Goal: Book appointment/travel/reservation

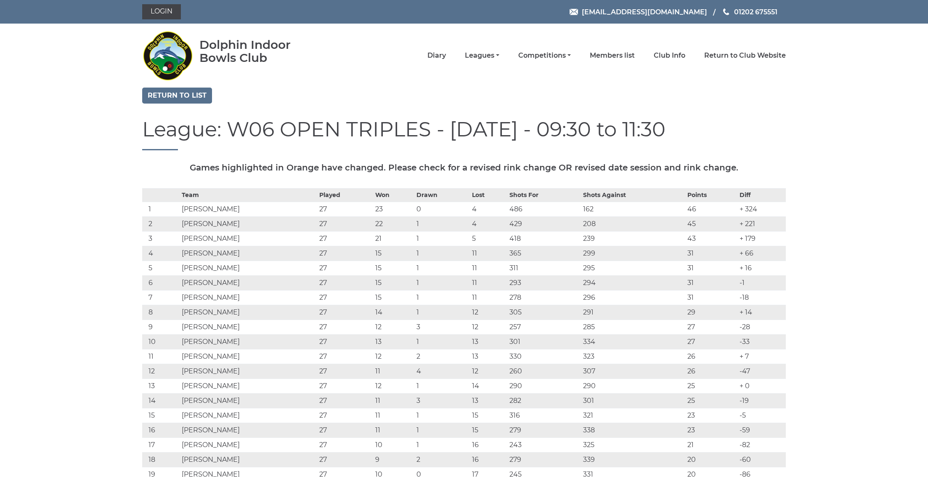
click at [446, 57] on li "Diary" at bounding box center [426, 56] width 37 height 18
click at [446, 52] on link "Diary" at bounding box center [436, 56] width 19 height 9
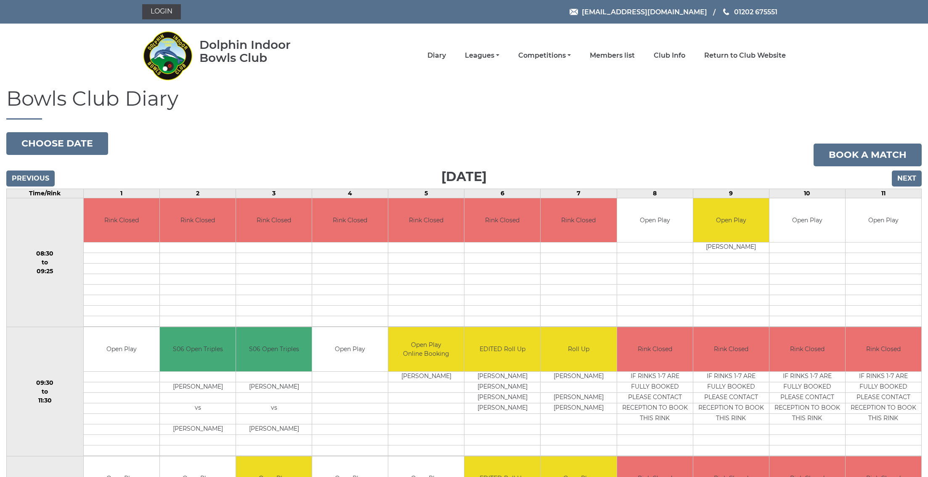
click at [908, 177] on input "Next" at bounding box center [907, 178] width 30 height 16
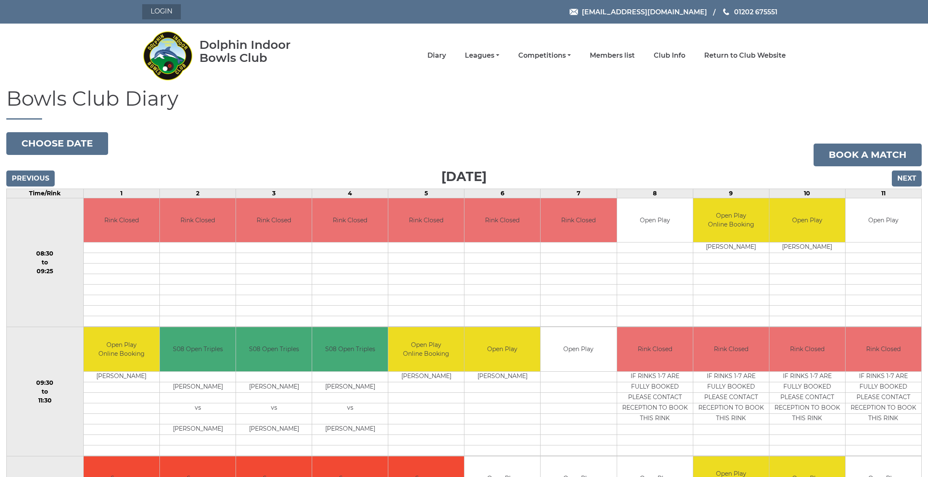
click at [156, 6] on link "Login" at bounding box center [161, 11] width 39 height 15
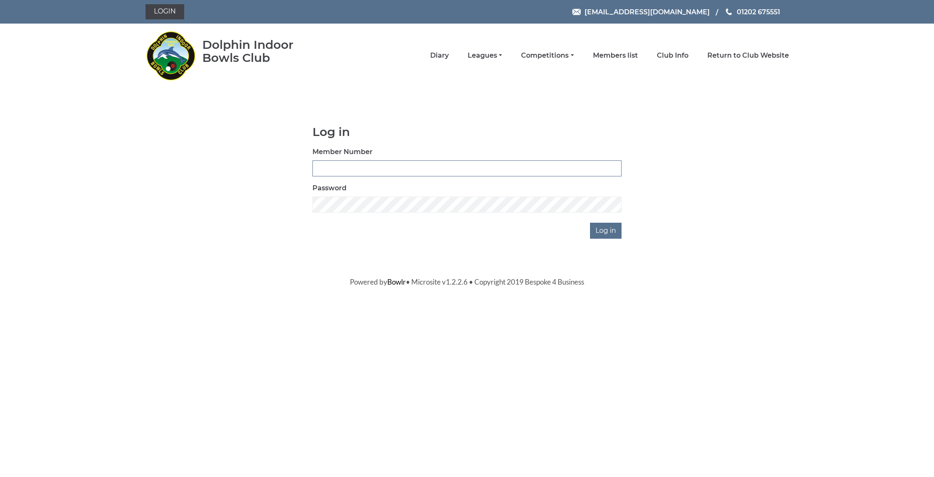
type input "3669"
click at [607, 230] on input "Log in" at bounding box center [606, 231] width 32 height 16
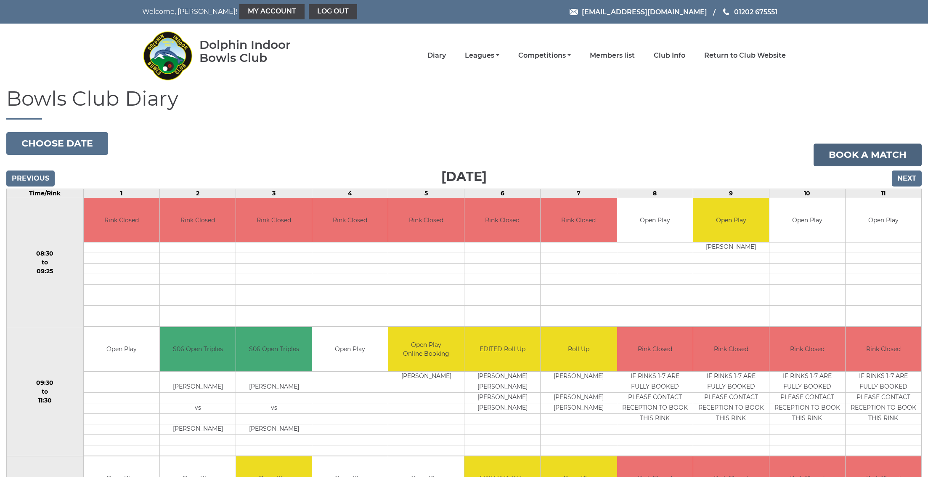
click at [861, 153] on link "Book a match" at bounding box center [868, 154] width 108 height 23
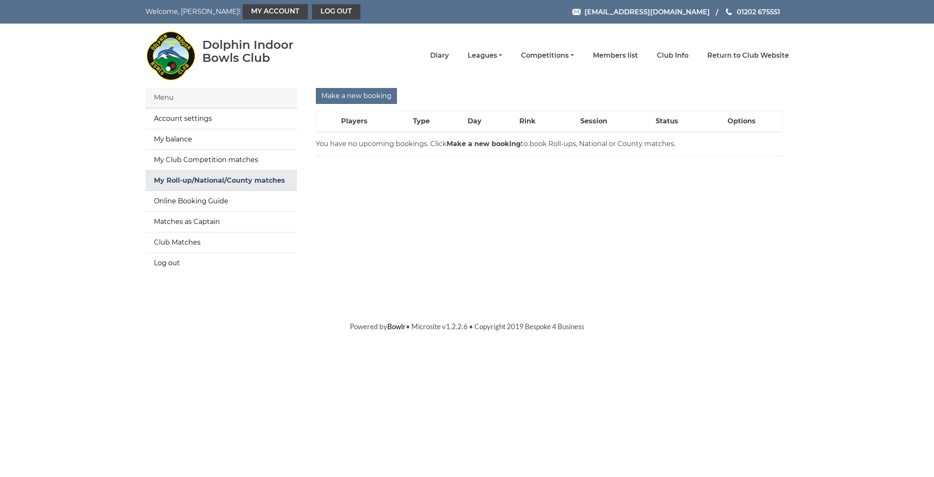
click at [171, 180] on link "My Roll-up/National/County matches" at bounding box center [221, 180] width 151 height 20
click at [335, 95] on input "Make a new booking" at bounding box center [356, 96] width 81 height 16
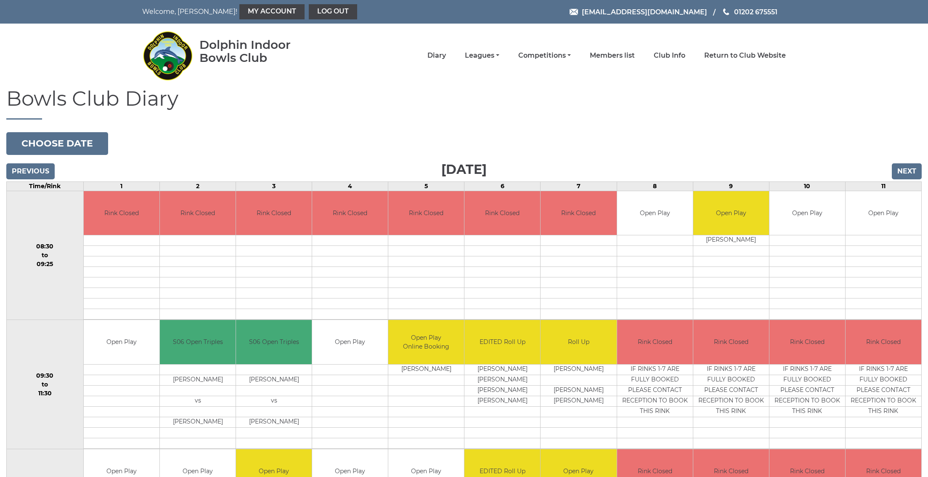
click at [908, 167] on input "Next" at bounding box center [907, 171] width 30 height 16
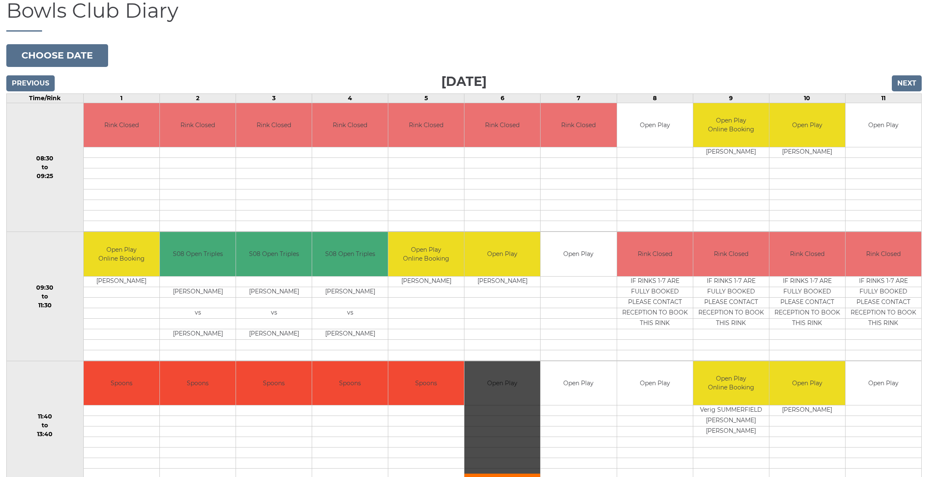
scroll to position [210, 0]
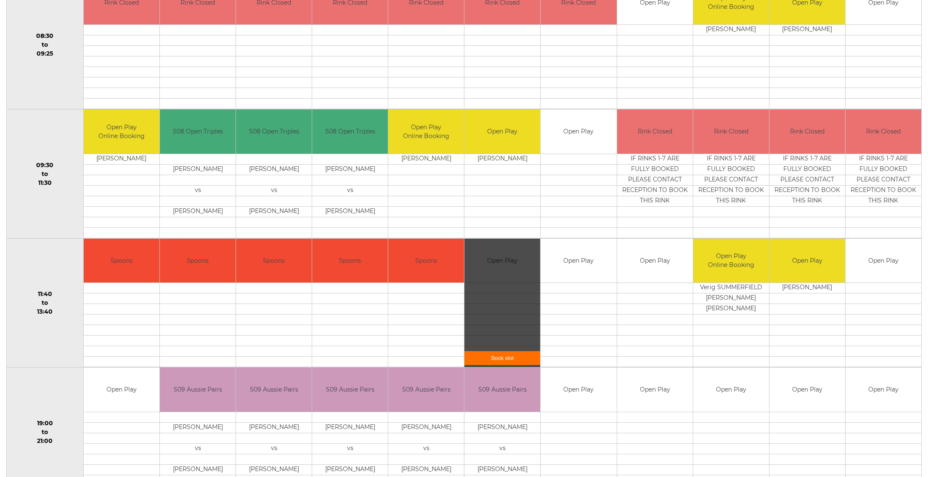
click at [497, 353] on link "Book slot" at bounding box center [502, 358] width 76 height 14
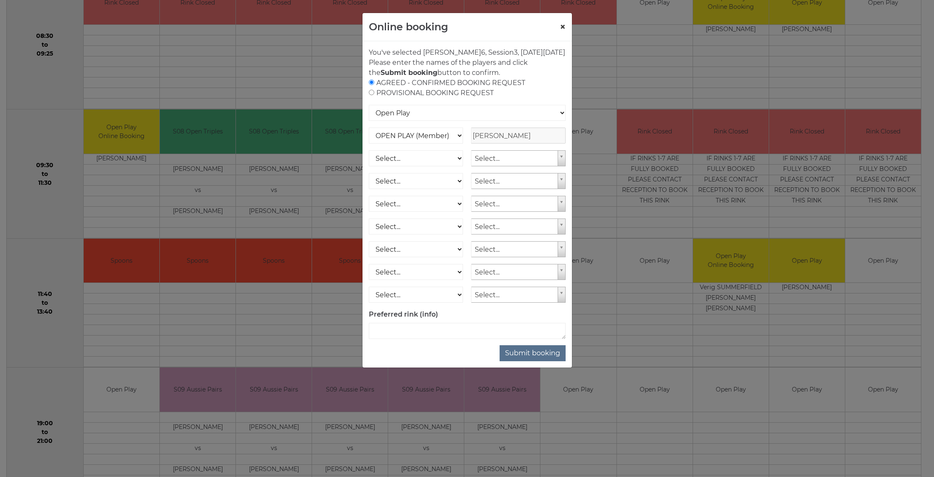
click at [565, 26] on button "×" at bounding box center [563, 27] width 6 height 10
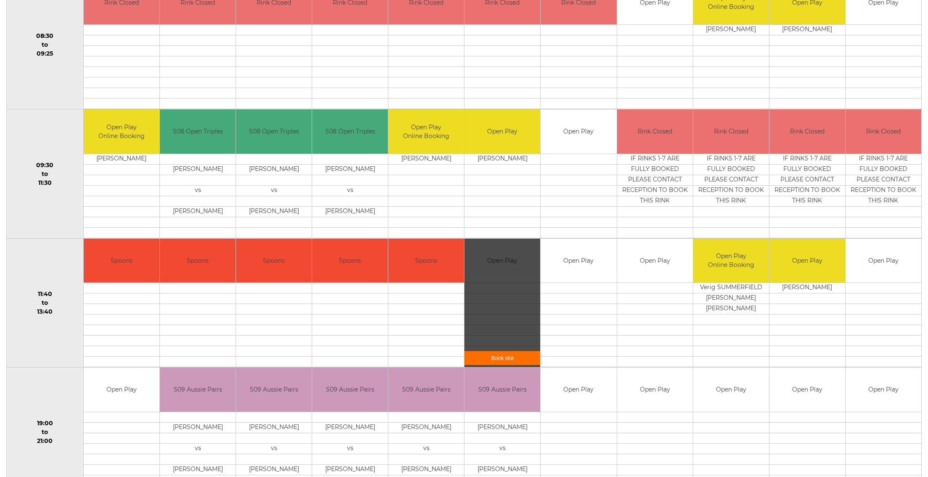
scroll to position [0, 0]
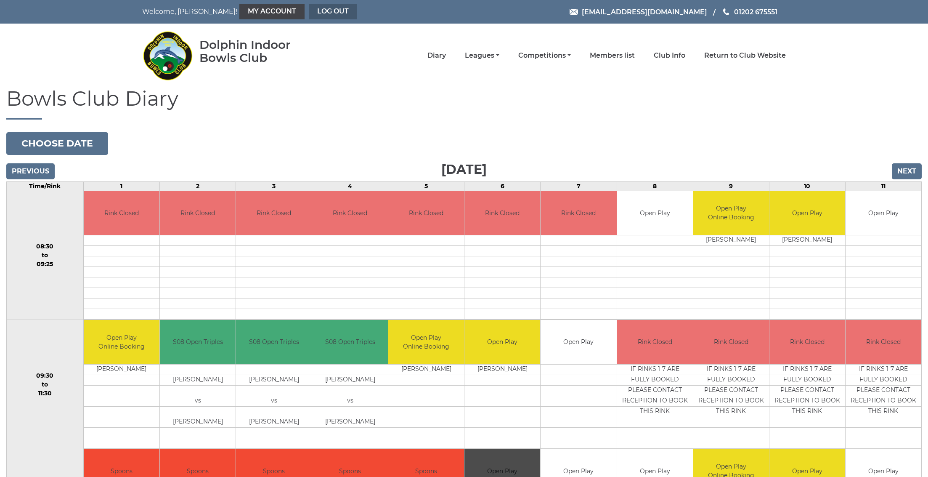
click at [309, 6] on link "Log out" at bounding box center [333, 11] width 48 height 15
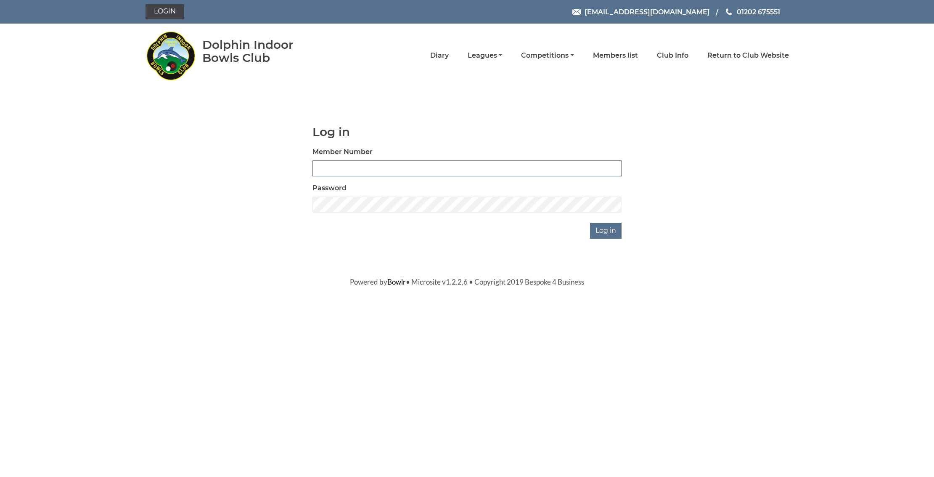
type input "3669"
click at [604, 229] on input "Log in" at bounding box center [606, 231] width 32 height 16
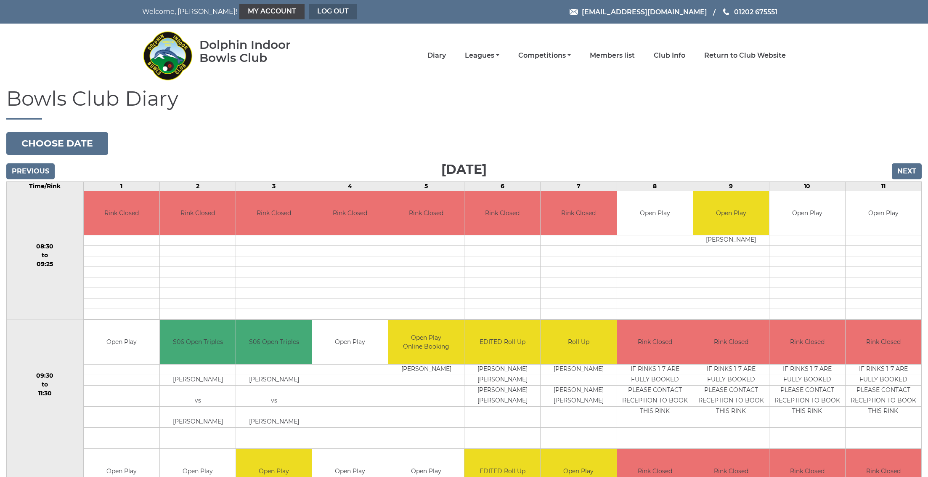
click at [309, 9] on link "Log out" at bounding box center [333, 11] width 48 height 15
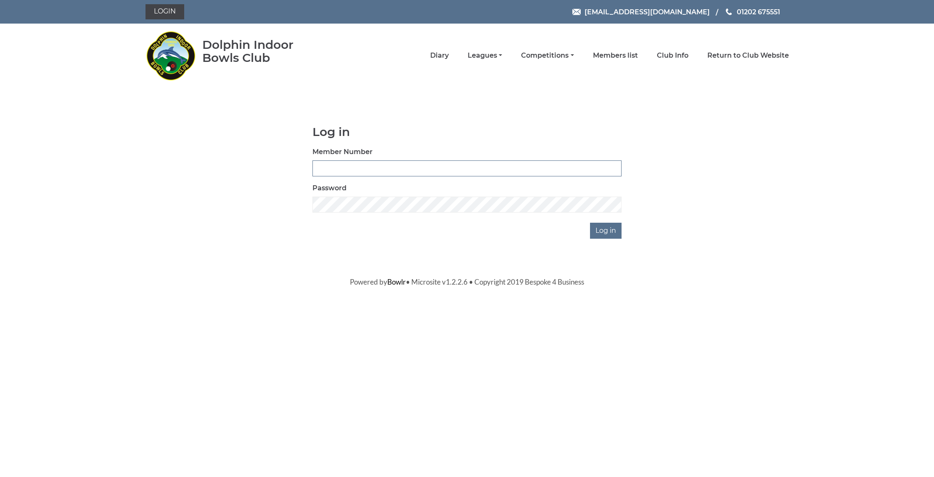
click at [338, 161] on input "Member Number" at bounding box center [467, 168] width 309 height 16
type input "3655"
click at [607, 227] on input "Log in" at bounding box center [606, 231] width 32 height 16
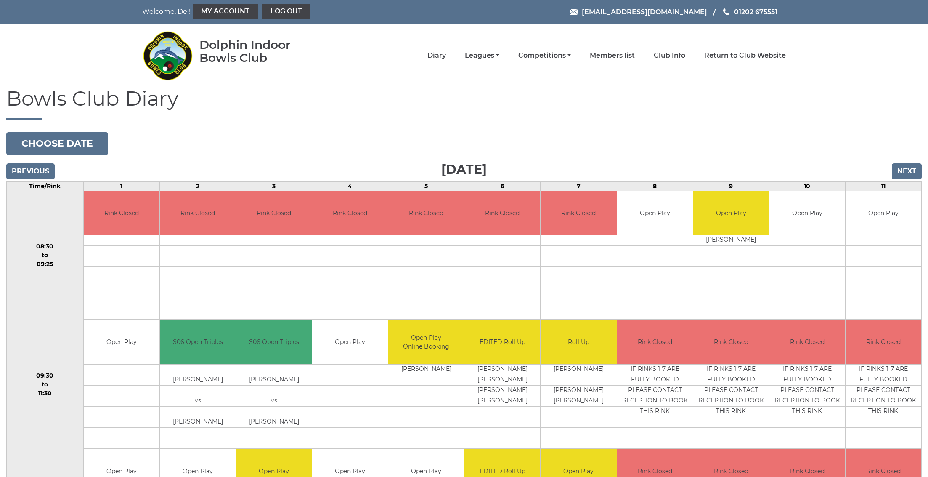
click at [916, 169] on input "Next" at bounding box center [907, 171] width 30 height 16
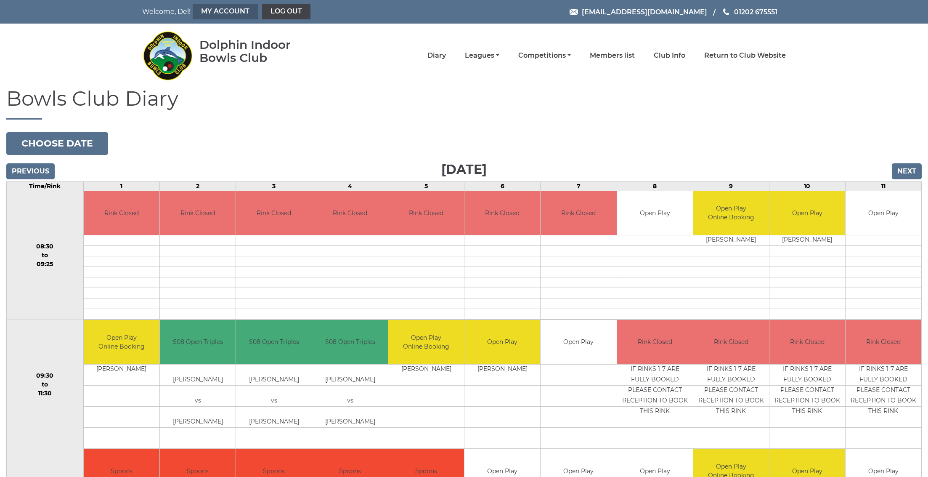
click at [219, 12] on link "My Account" at bounding box center [225, 11] width 65 height 15
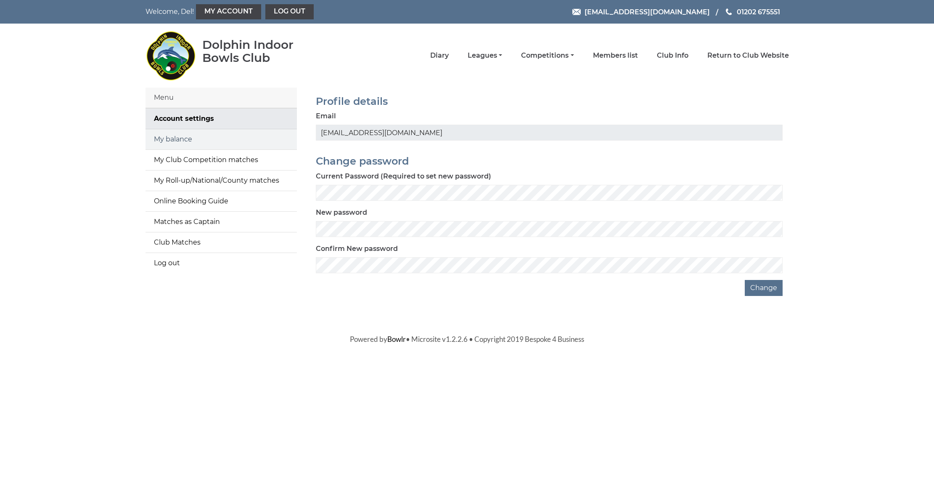
click at [160, 144] on link "My balance" at bounding box center [221, 139] width 151 height 20
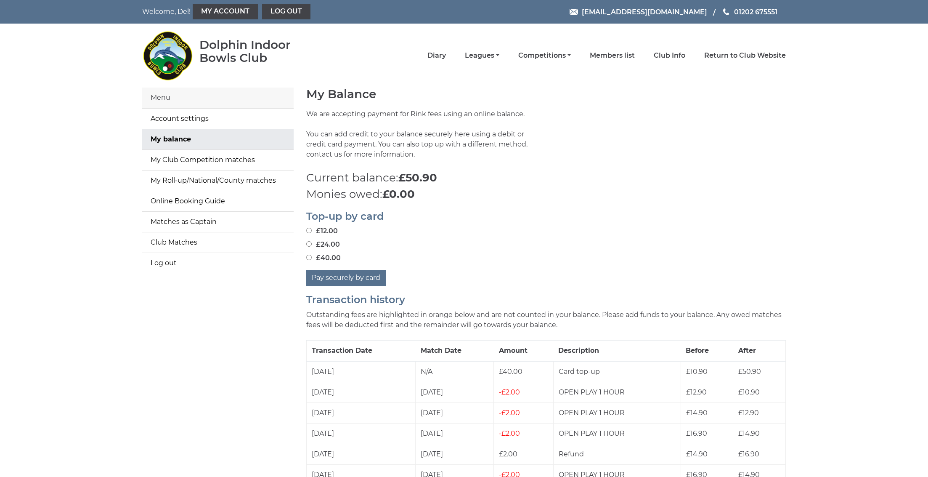
click at [446, 61] on li "Diary" at bounding box center [426, 56] width 37 height 18
click at [446, 55] on link "Diary" at bounding box center [436, 56] width 19 height 9
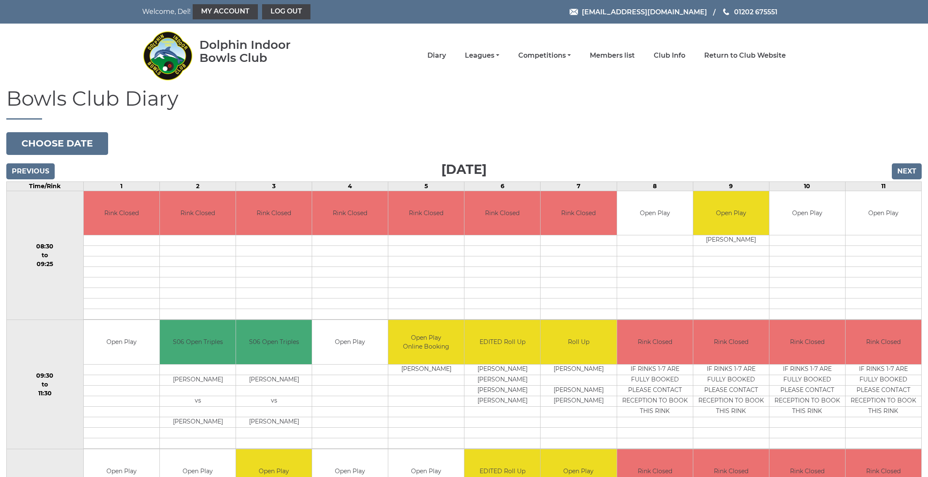
click at [899, 167] on input "Next" at bounding box center [907, 171] width 30 height 16
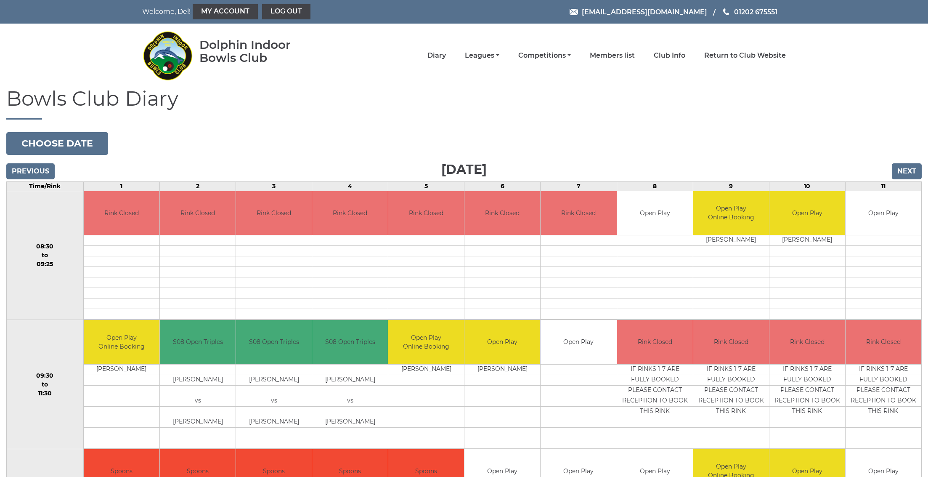
click at [327, 70] on div "Dolphin Indoor Bowls Club Diary Leagues Club leagues - Winter 2025/2026 Club le…" at bounding box center [464, 55] width 656 height 57
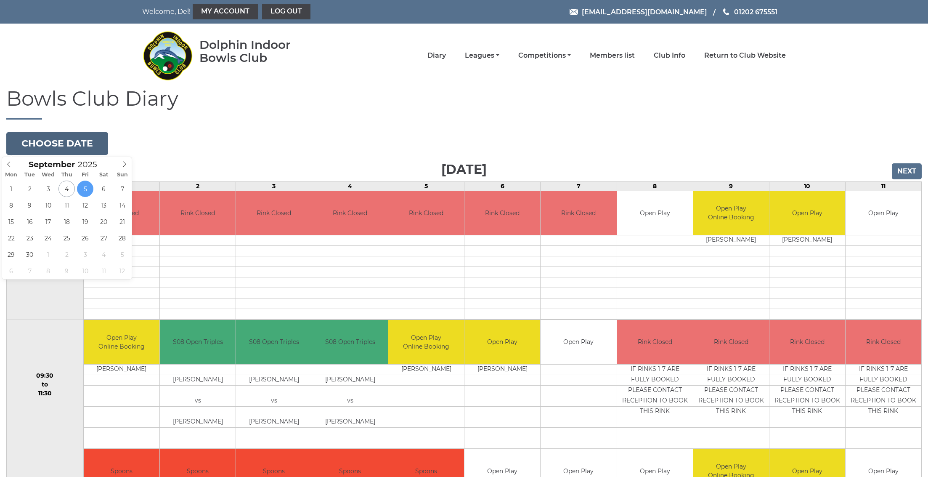
click at [75, 140] on button "Choose date" at bounding box center [57, 143] width 102 height 23
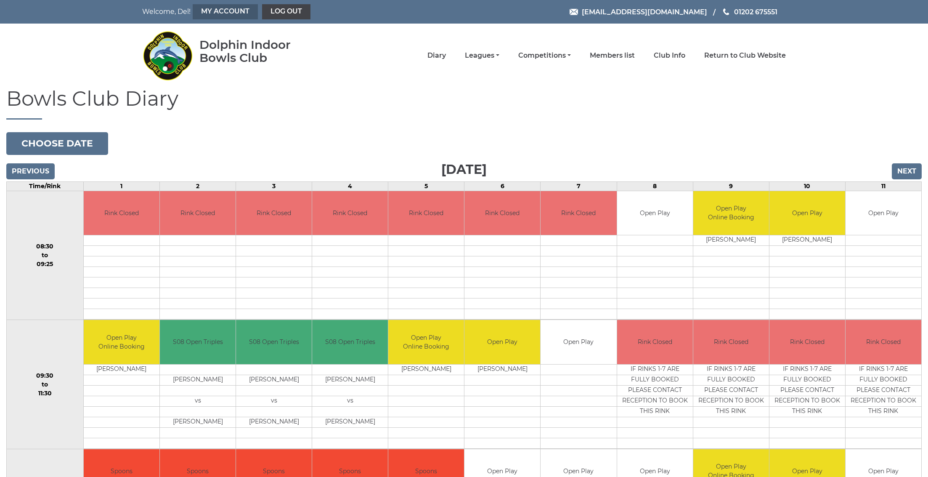
click at [219, 10] on link "My Account" at bounding box center [225, 11] width 65 height 15
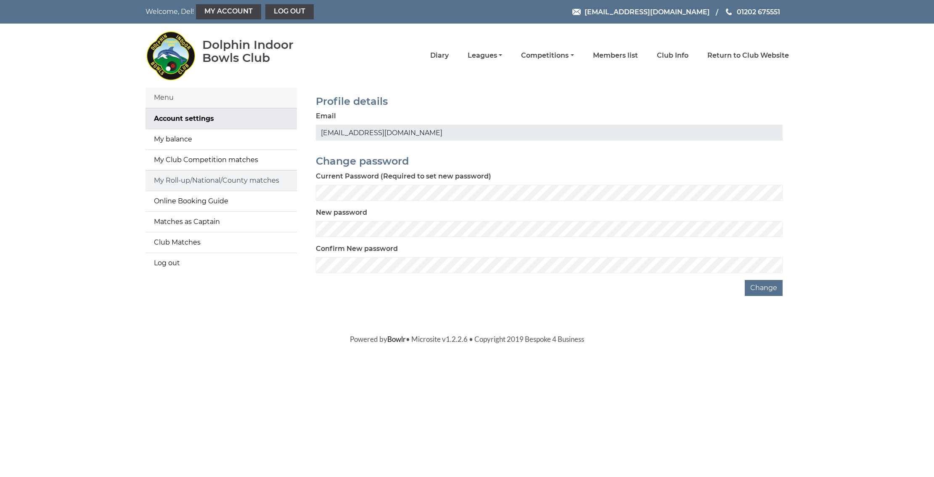
click at [175, 179] on link "My Roll-up/National/County matches" at bounding box center [221, 180] width 151 height 20
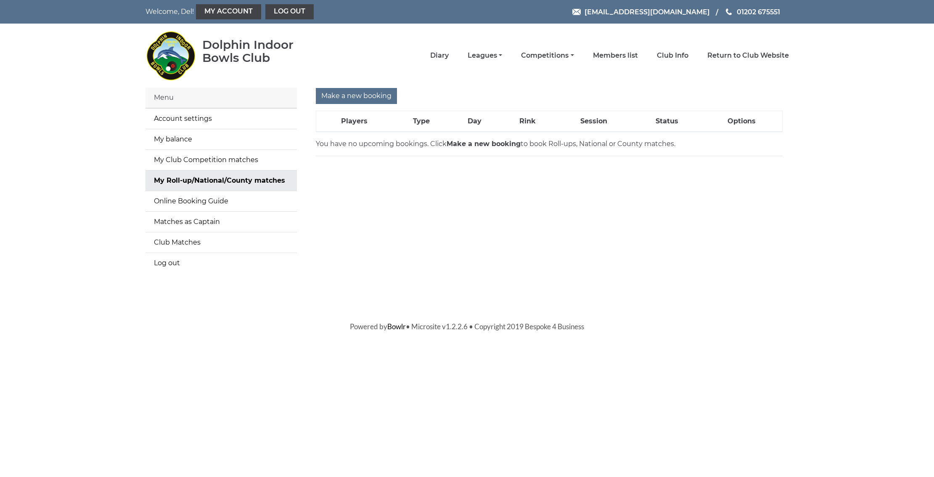
click at [175, 179] on link "My Roll-up/National/County matches" at bounding box center [221, 180] width 151 height 20
click at [345, 98] on input "Make a new booking" at bounding box center [356, 96] width 81 height 16
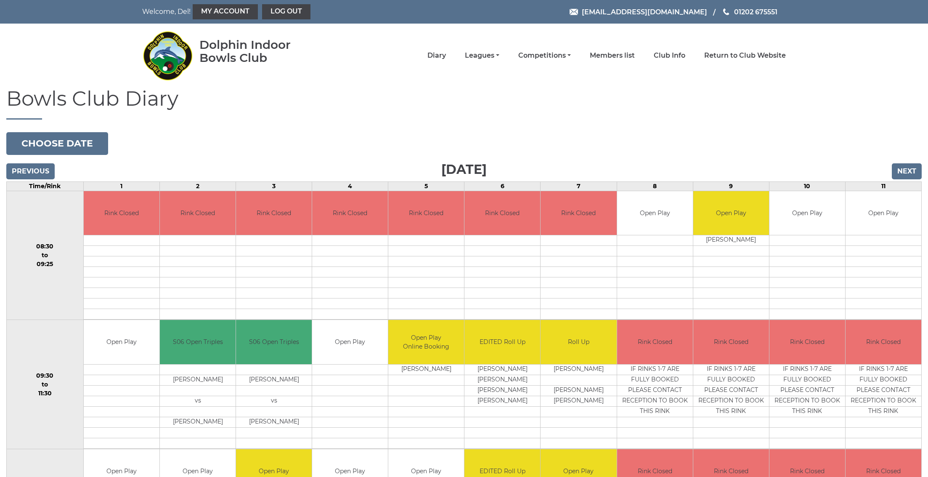
click at [908, 169] on input "Next" at bounding box center [907, 171] width 30 height 16
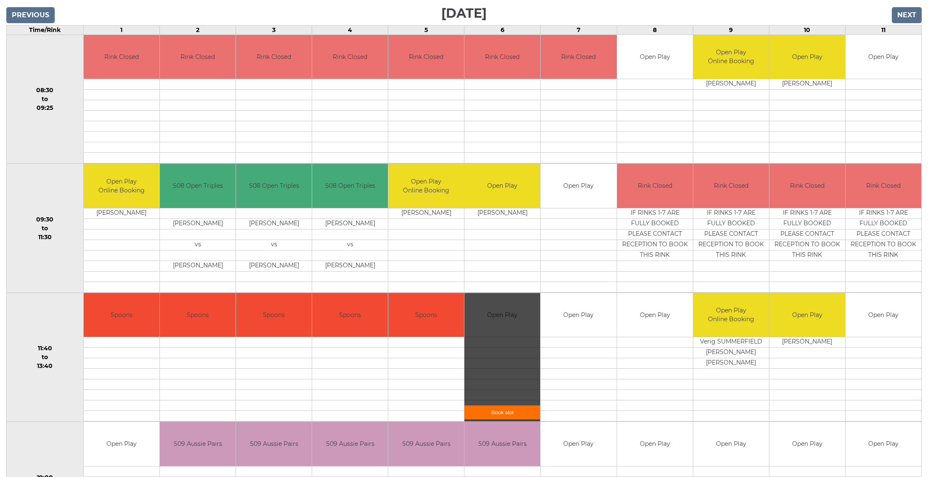
scroll to position [239, 0]
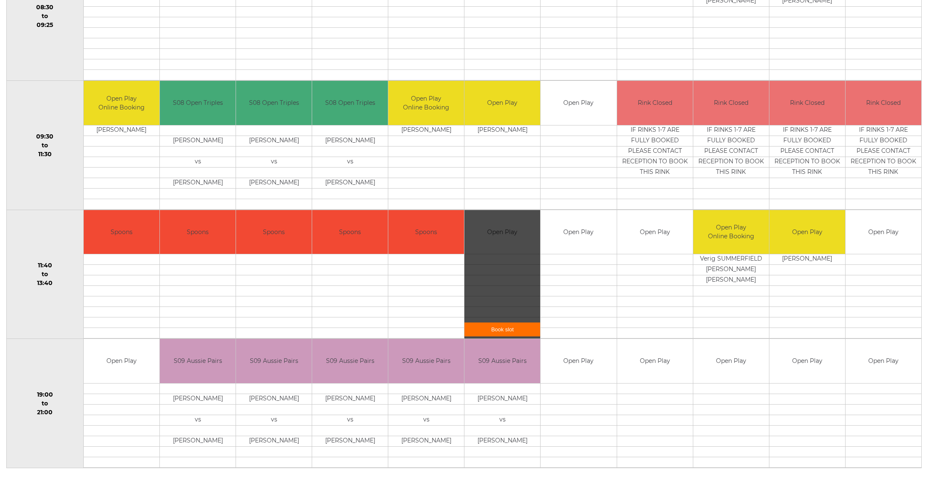
click at [505, 324] on link "Book slot" at bounding box center [502, 329] width 76 height 14
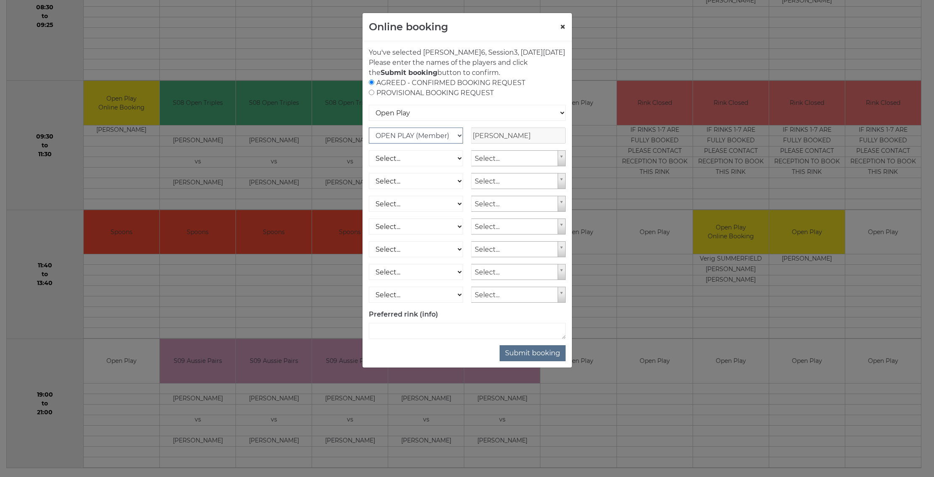
drag, startPoint x: 457, startPoint y: 145, endPoint x: 563, endPoint y: 28, distance: 157.5
click at [563, 28] on div "Online booking × You've selected Rink 6 , Session 3 , on Friday 5th of Septembe…" at bounding box center [467, 190] width 210 height 355
click at [560, 30] on button "×" at bounding box center [563, 27] width 6 height 10
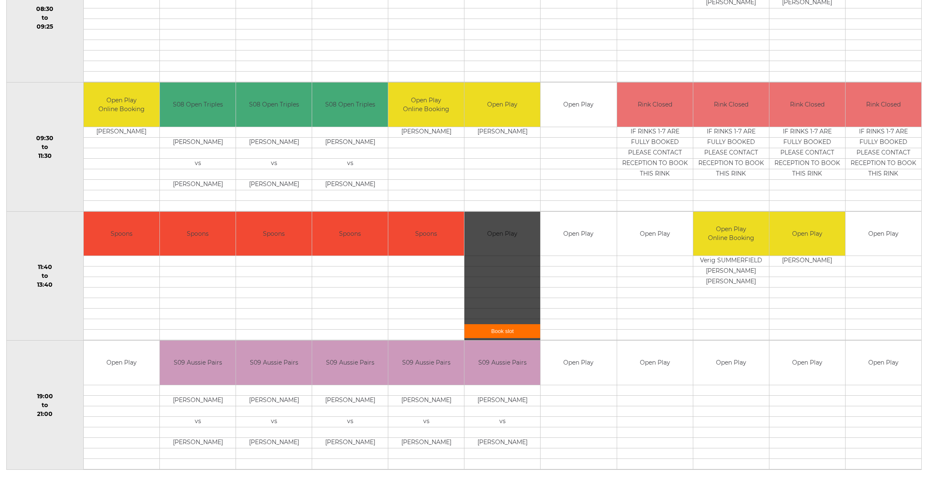
scroll to position [0, 0]
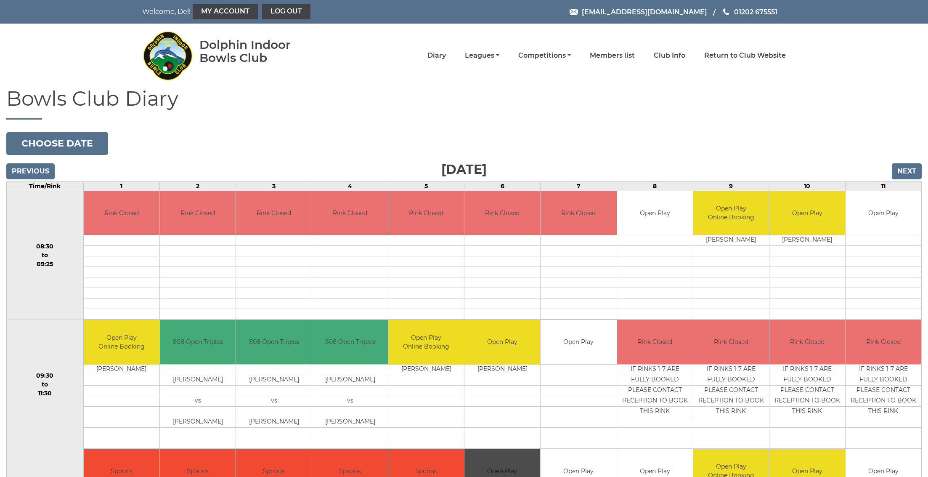
click at [162, 12] on nav "Welcome, Del! My Account Log out" at bounding box center [272, 11] width 261 height 15
click at [269, 8] on link "Log out" at bounding box center [286, 11] width 48 height 15
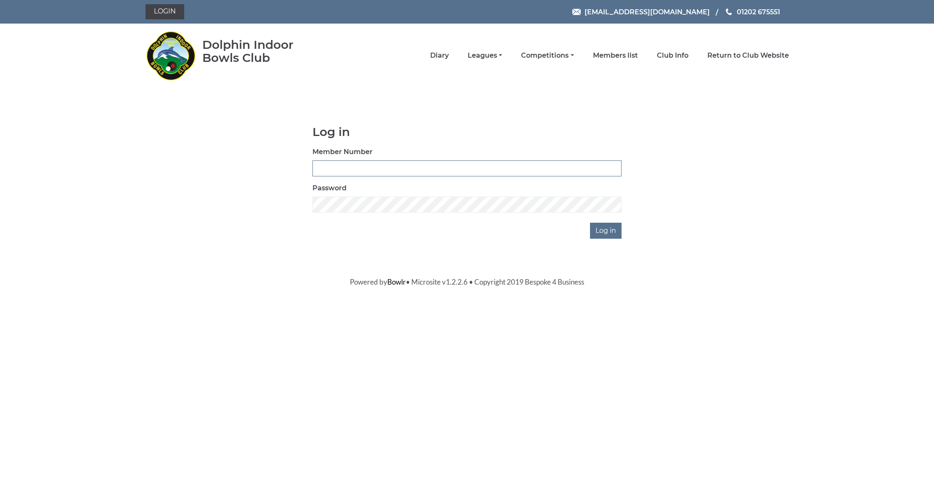
click at [323, 163] on input "Member Number" at bounding box center [467, 168] width 309 height 16
type input "3669"
click at [610, 233] on input "Log in" at bounding box center [606, 231] width 32 height 16
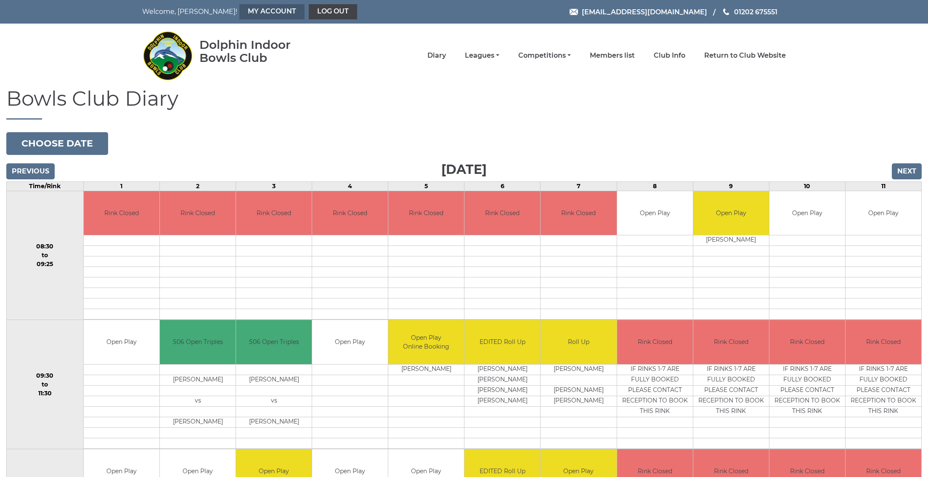
click at [239, 5] on link "My Account" at bounding box center [271, 11] width 65 height 15
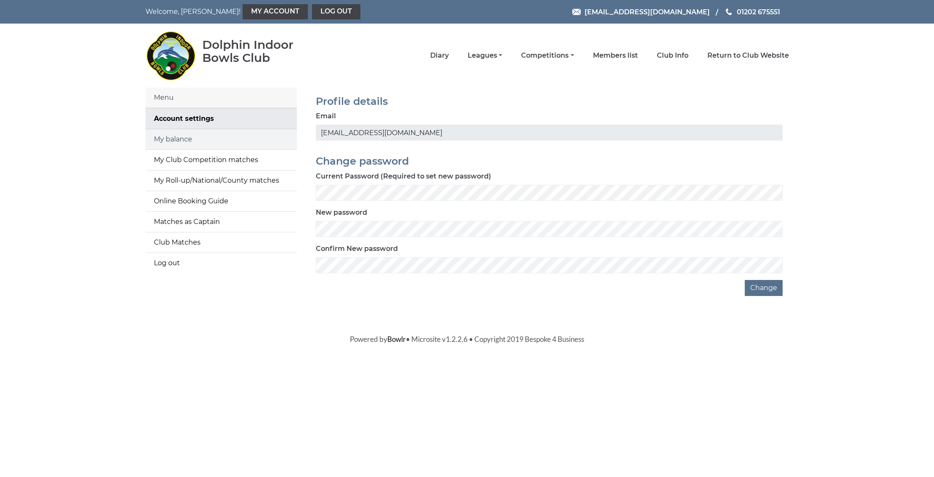
click link "My balance"
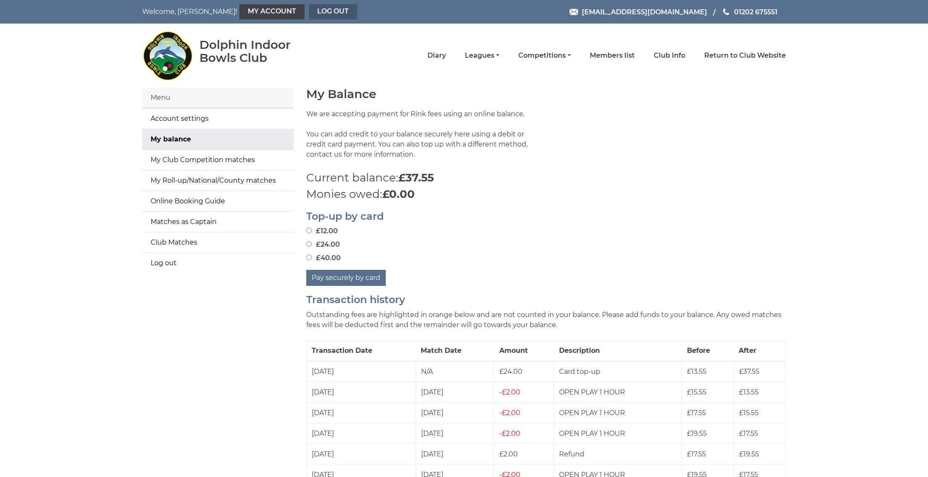
click at [309, 16] on link "Log out" at bounding box center [333, 11] width 48 height 15
